Goal: Information Seeking & Learning: Learn about a topic

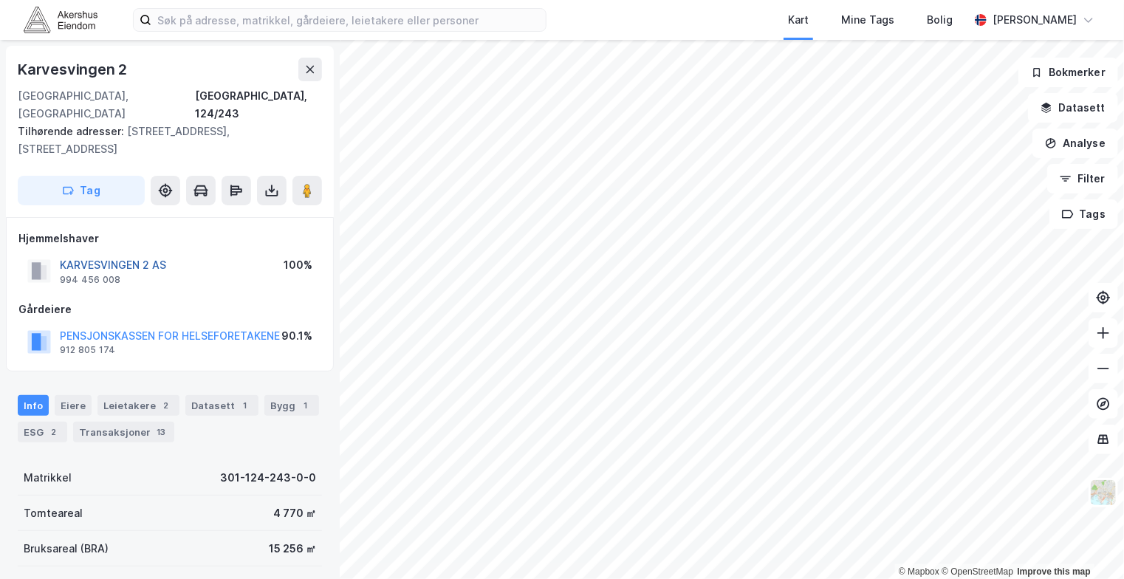
click at [0, 0] on button "KARVESVINGEN 2 AS" at bounding box center [0, 0] width 0 height 0
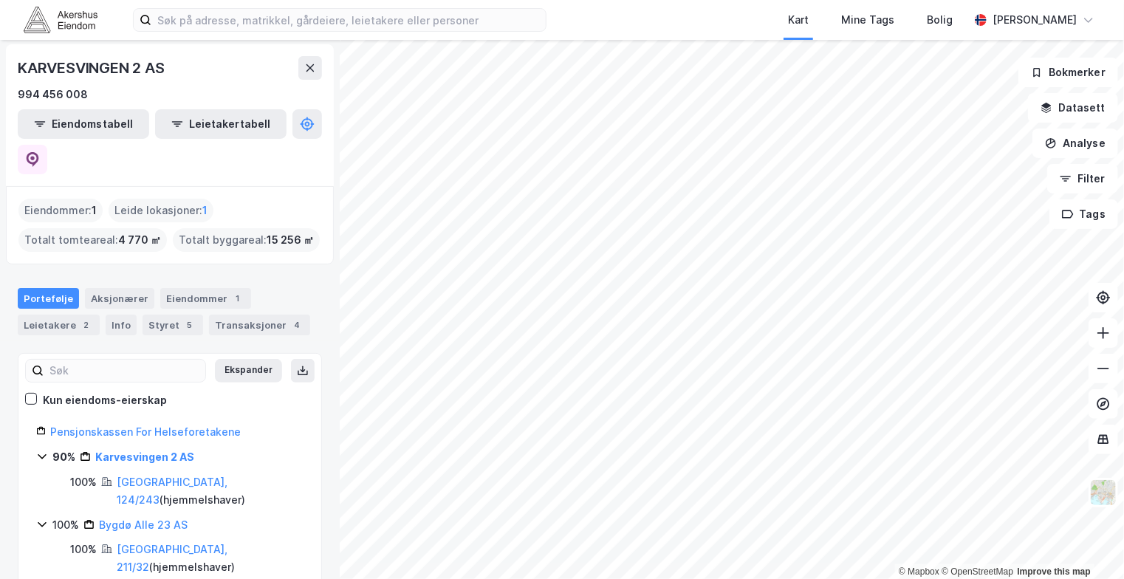
scroll to position [148, 0]
